Goal: Transaction & Acquisition: Purchase product/service

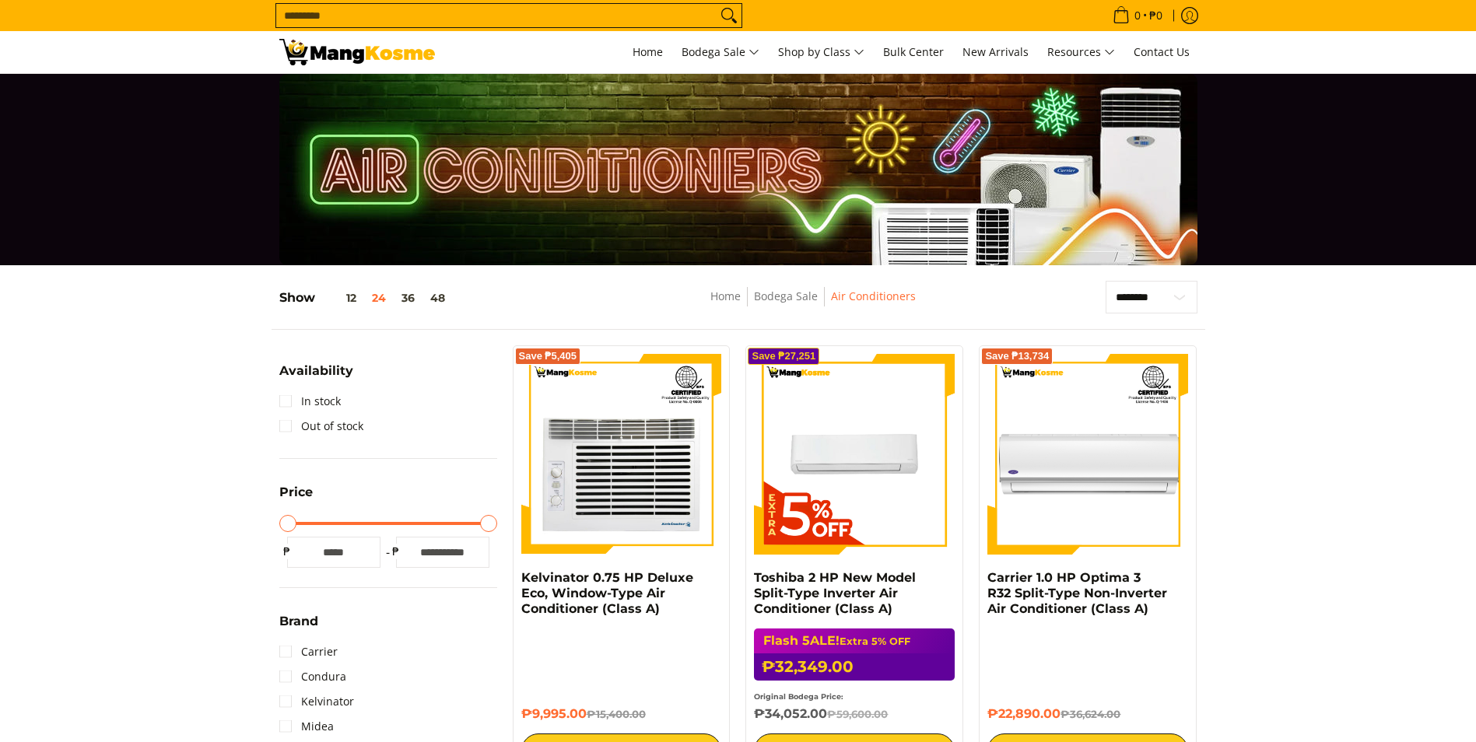
click at [815, 570] on link "Toshiba 2 HP New Model Split-Type Inverter Air Conditioner (Class A)" at bounding box center [835, 593] width 162 height 46
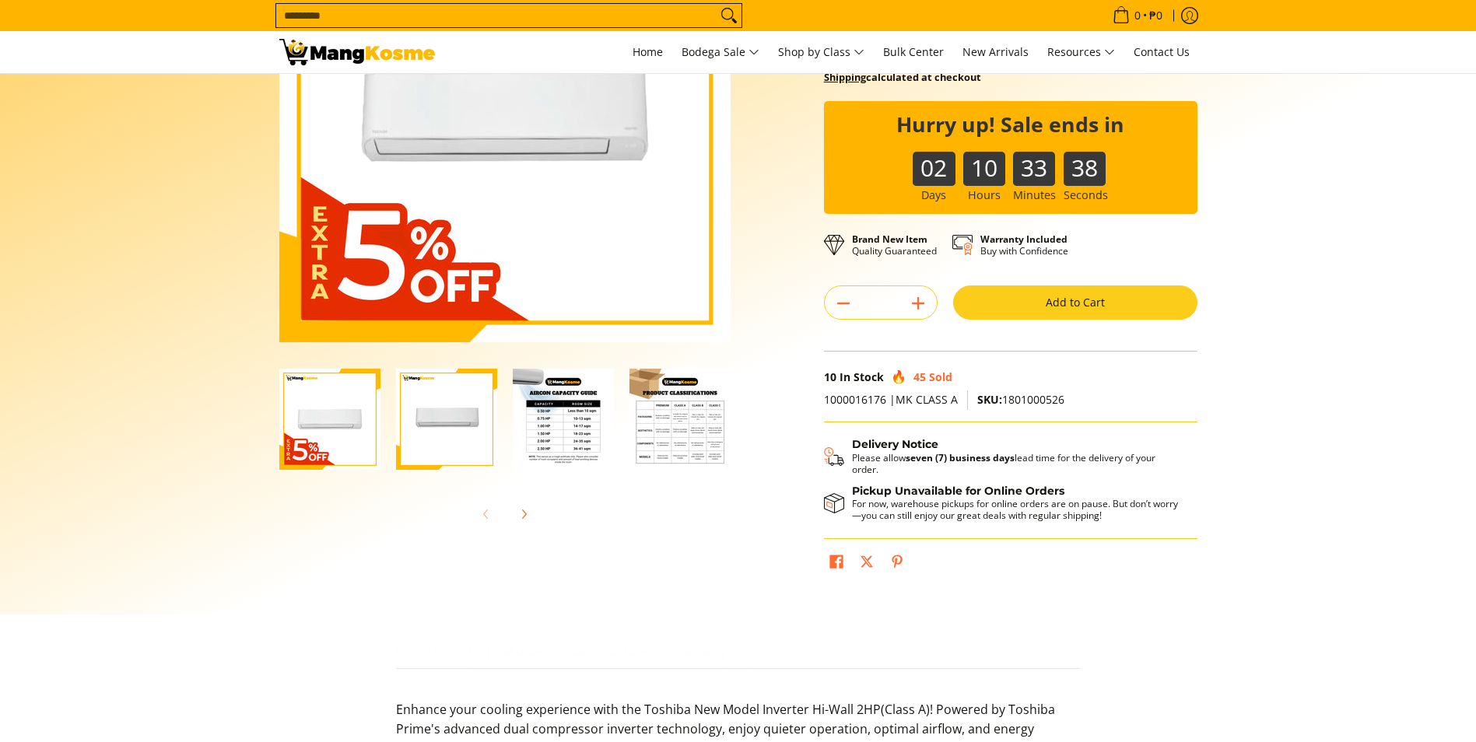
scroll to position [233, 0]
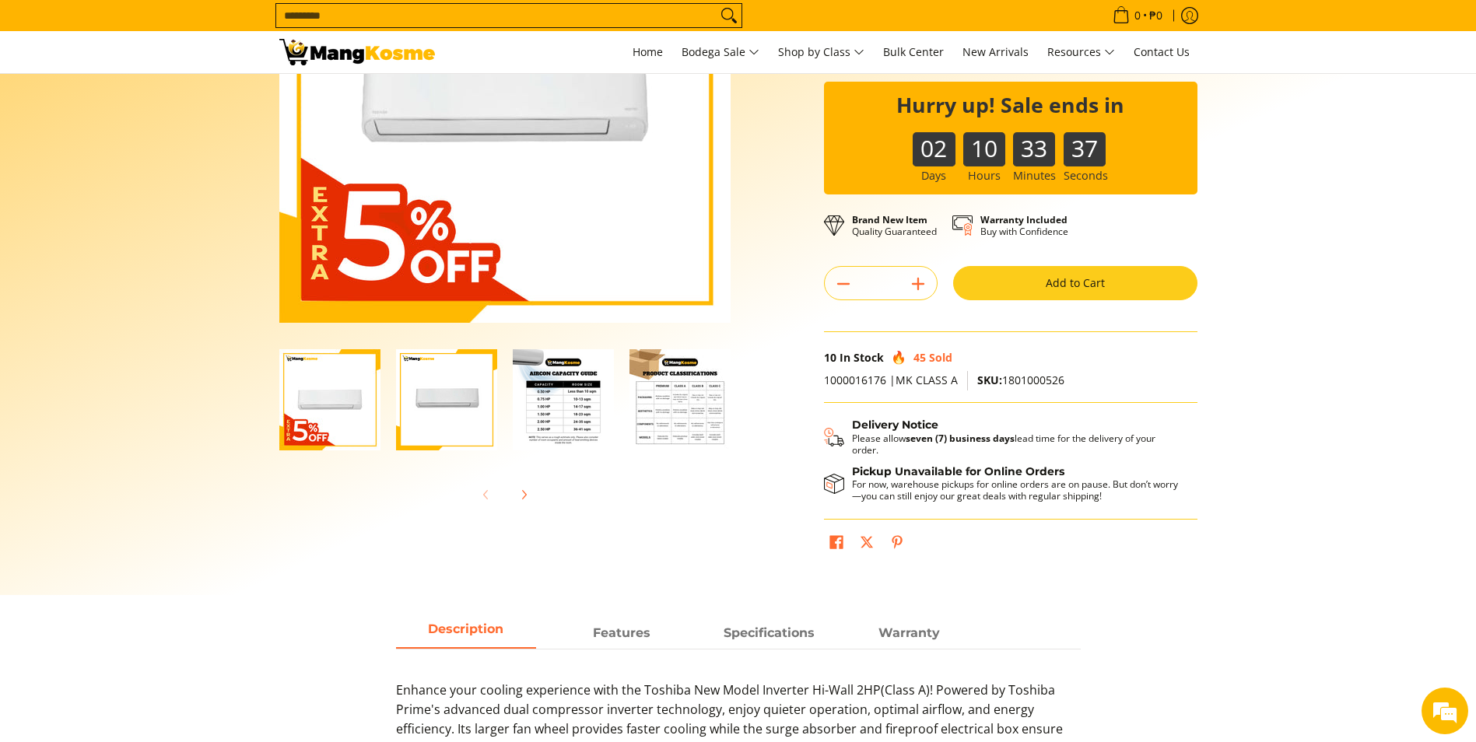
click at [677, 418] on img "Toshiba 2 HP New Model Split-Type Inverter Air Conditioner (Class A)-4" at bounding box center [680, 399] width 101 height 101
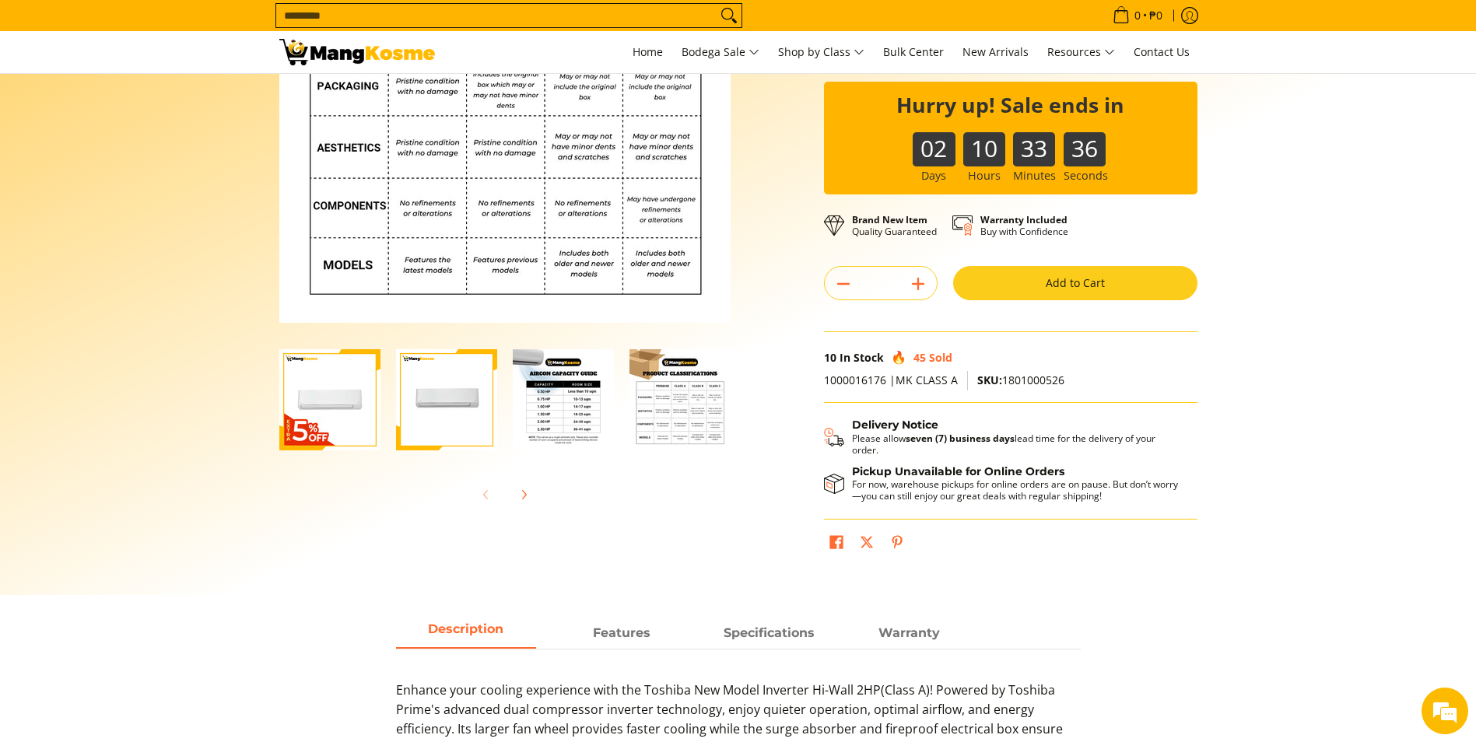
click at [543, 416] on img "Toshiba 2 HP New Model Split-Type Inverter Air Conditioner (Class A)-3" at bounding box center [563, 399] width 101 height 101
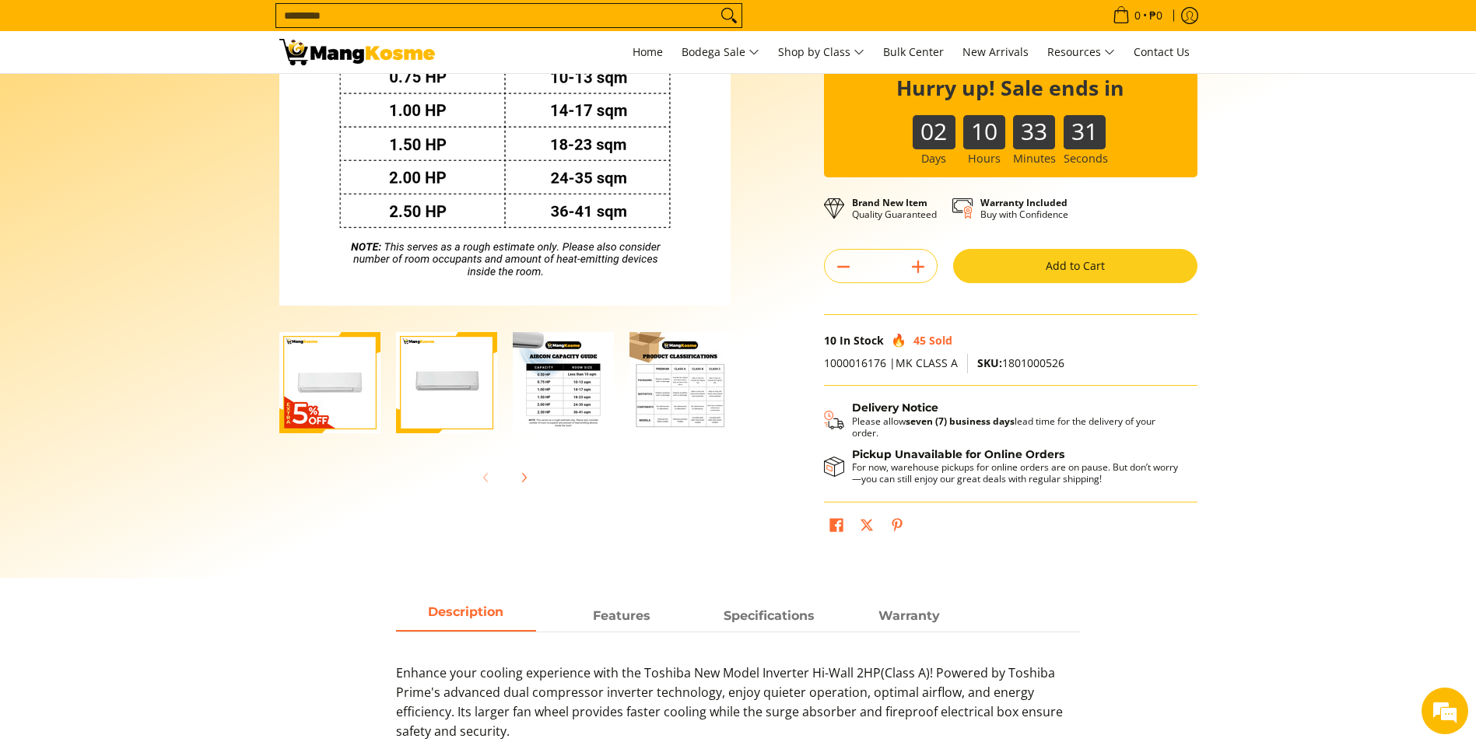
scroll to position [311, 0]
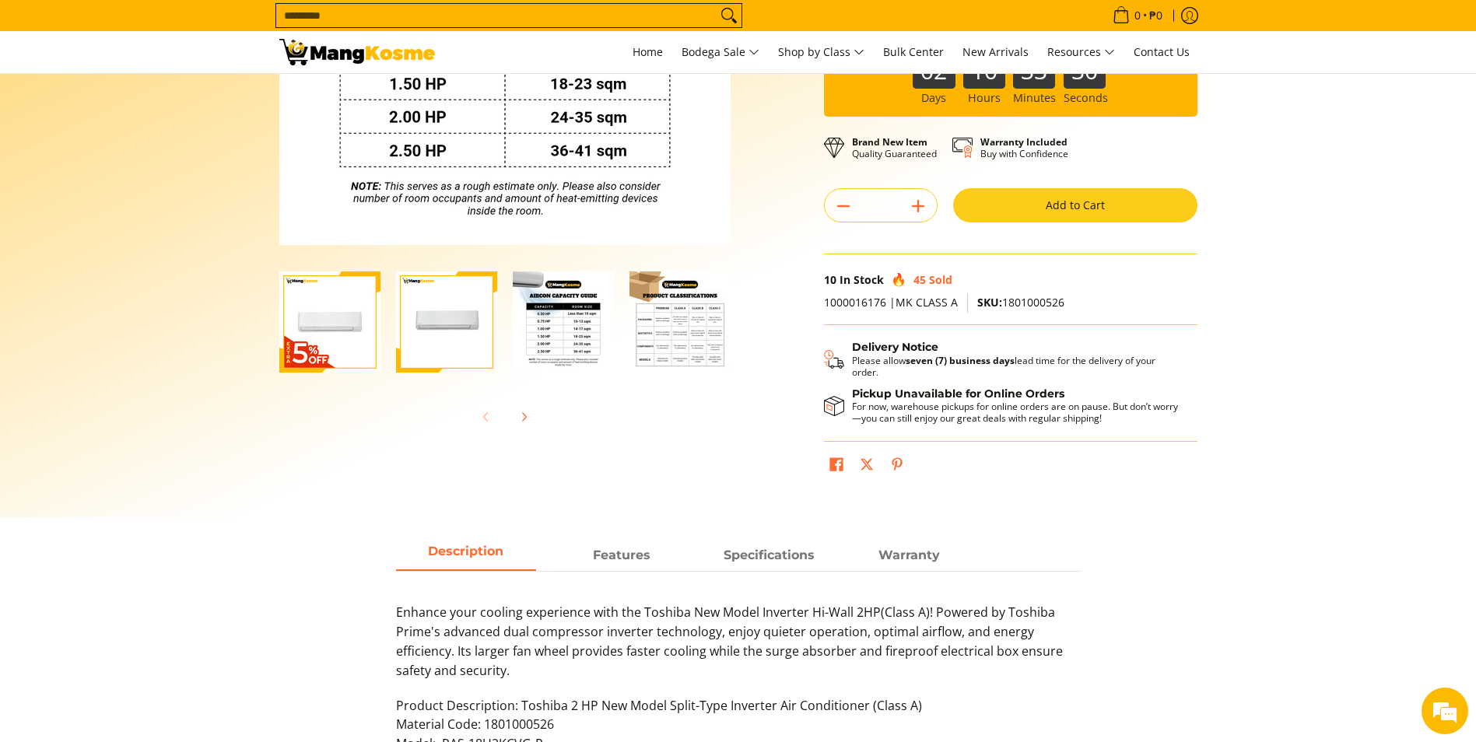
click at [463, 335] on img "Toshiba 2 HP New Model Split-Type Inverter Air Conditioner (Class A)-2" at bounding box center [446, 322] width 101 height 101
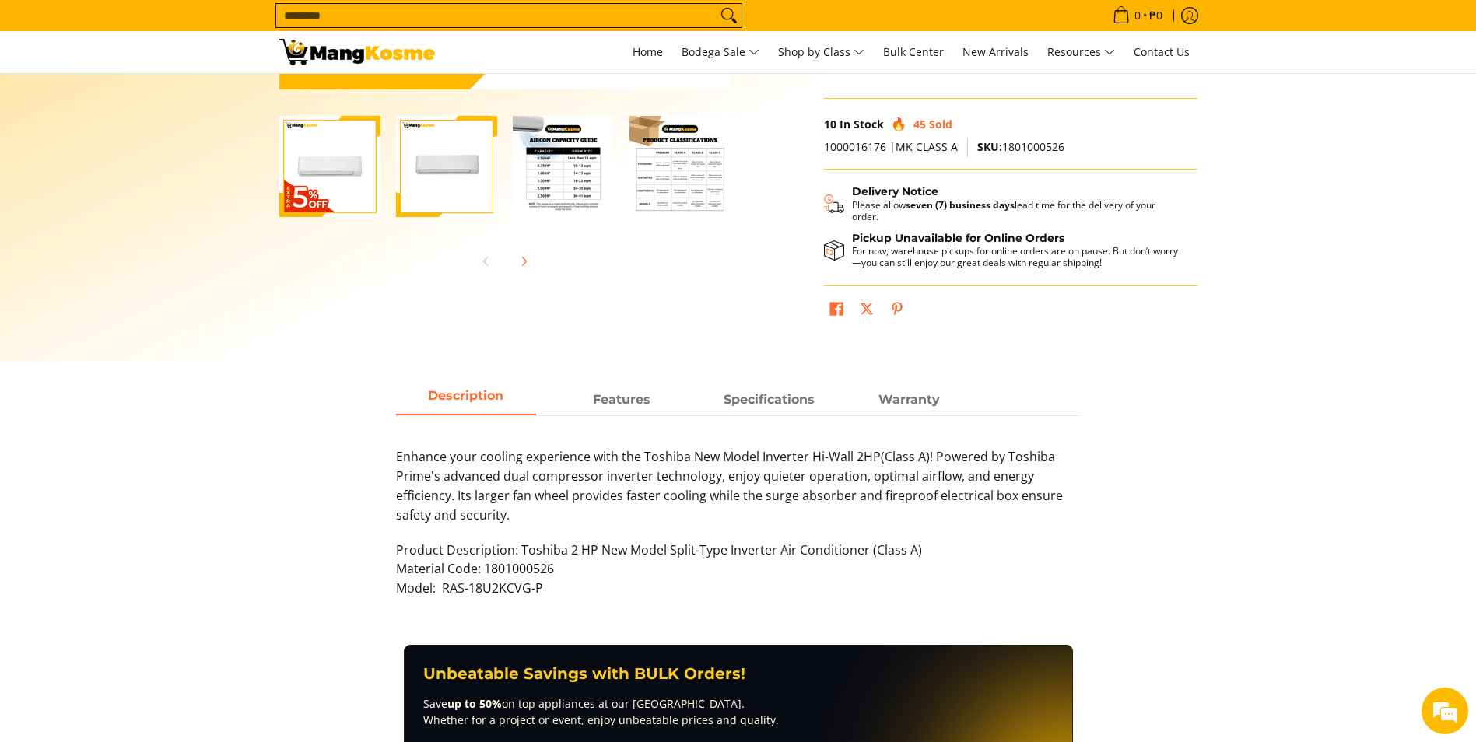
scroll to position [778, 0]
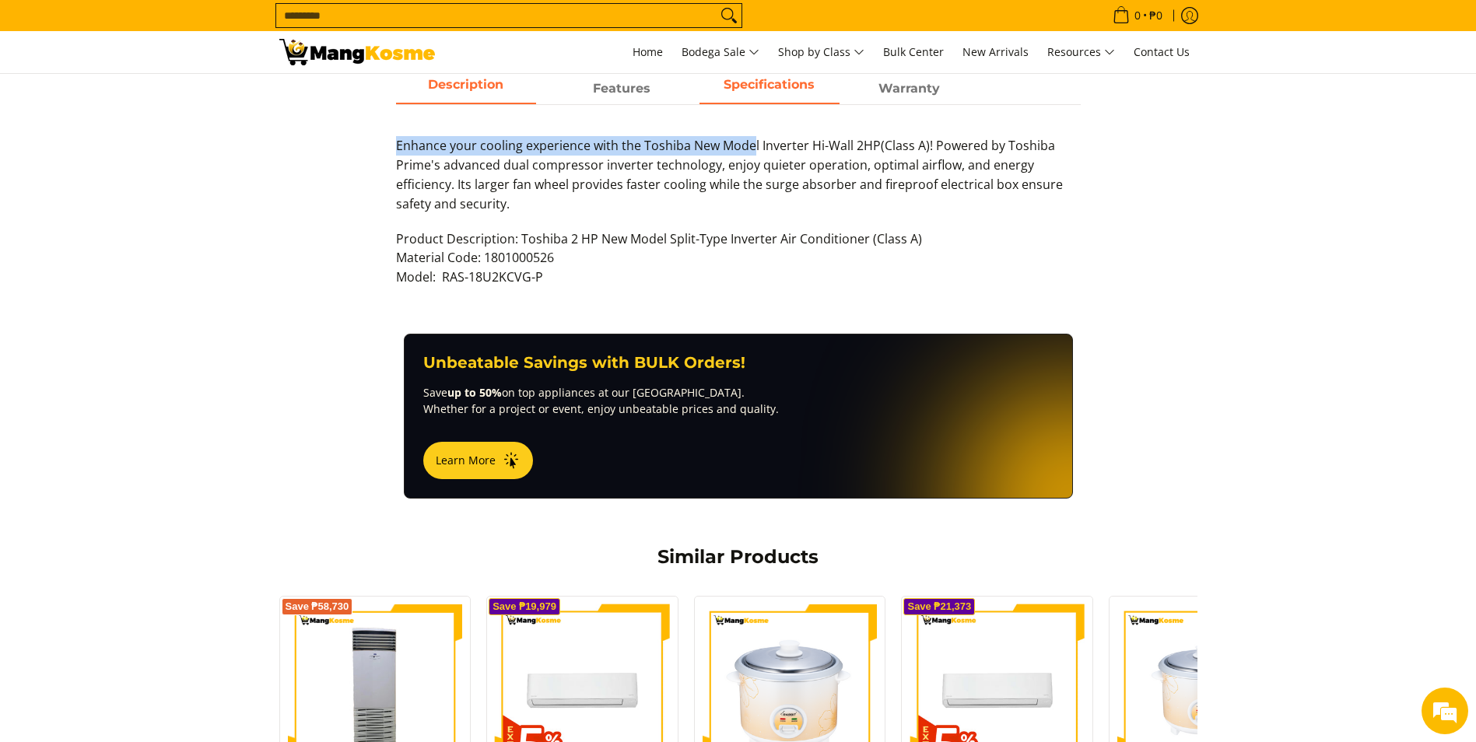
drag, startPoint x: 750, startPoint y: 100, endPoint x: 750, endPoint y: 84, distance: 16.3
click at [750, 84] on div "Description Features Specifications Warranty Enhance your cooling experience wi…" at bounding box center [738, 188] width 700 height 229
click at [749, 87] on span "Specifications" at bounding box center [770, 89] width 140 height 28
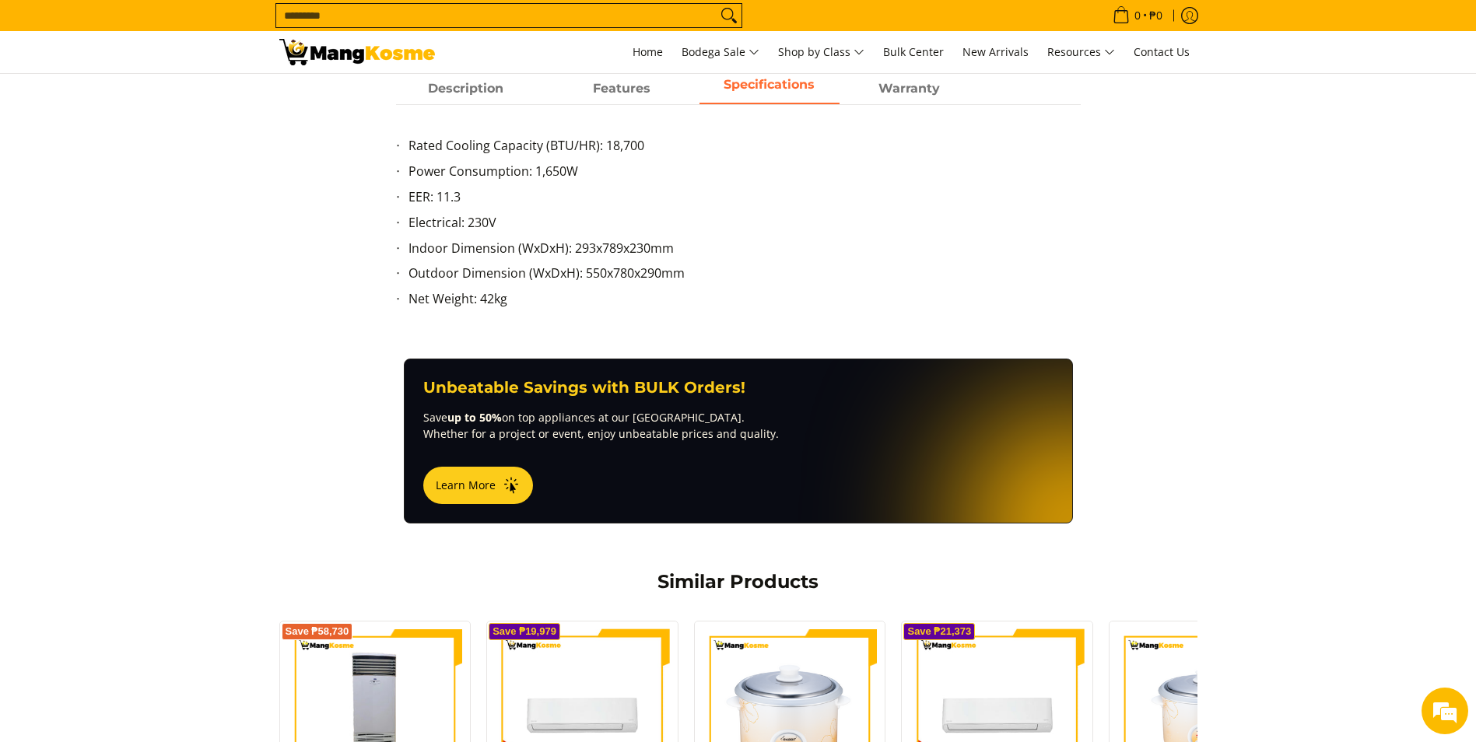
click at [472, 225] on span "Electrical: 230V" at bounding box center [453, 222] width 88 height 17
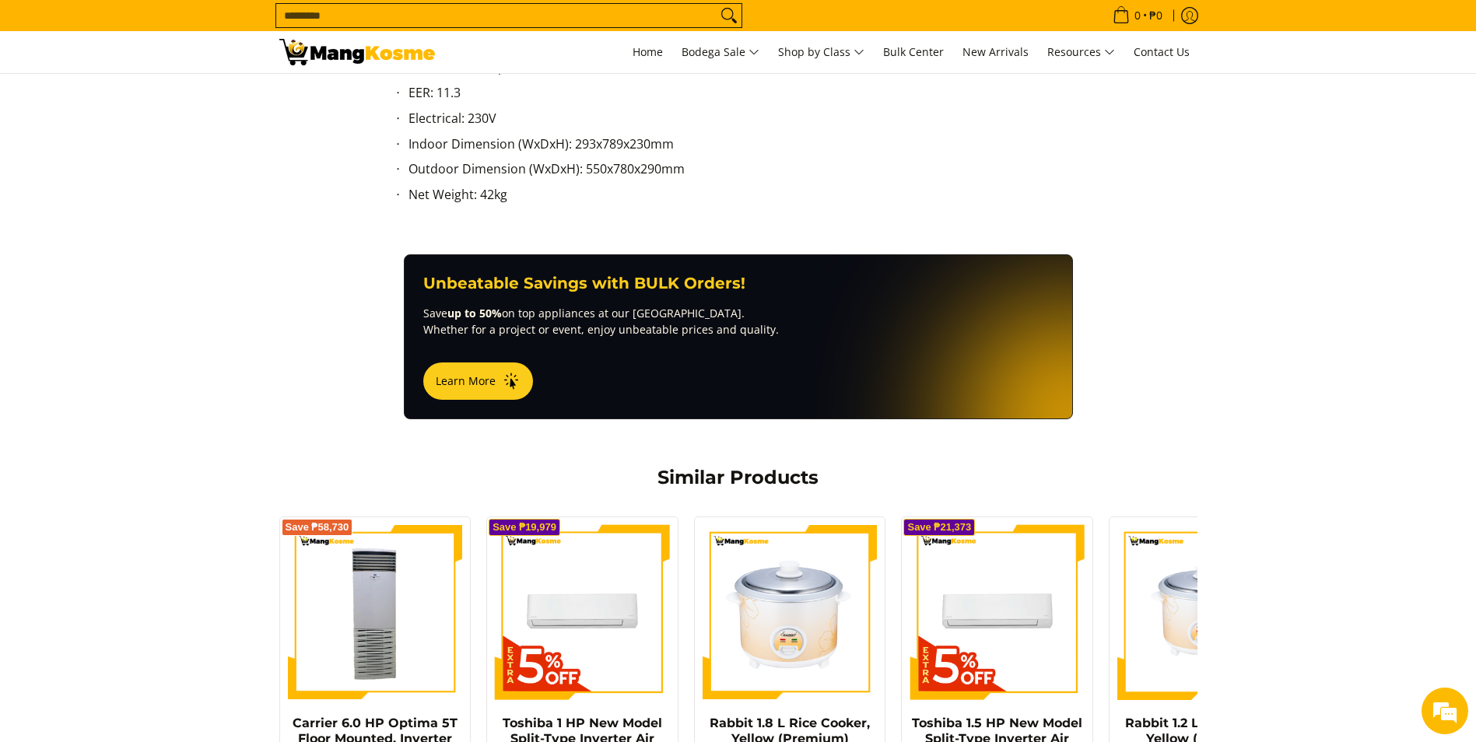
scroll to position [1089, 0]
